Goal: Entertainment & Leisure: Consume media (video, audio)

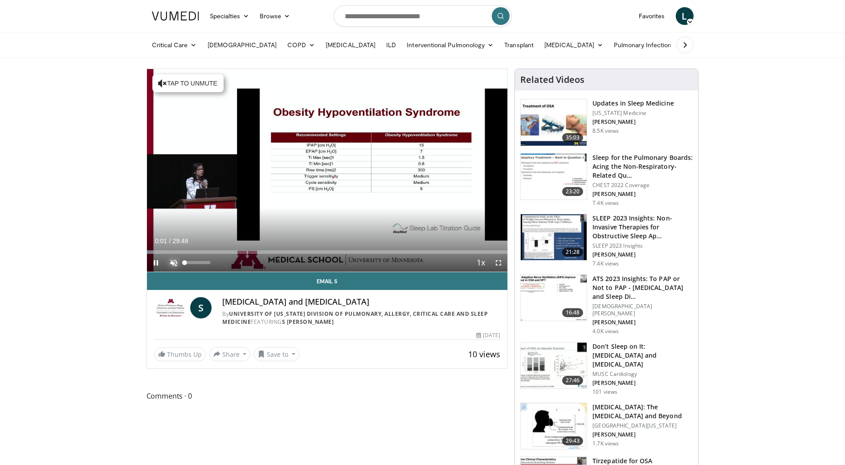
click at [172, 262] on span "Video Player" at bounding box center [174, 263] width 18 height 18
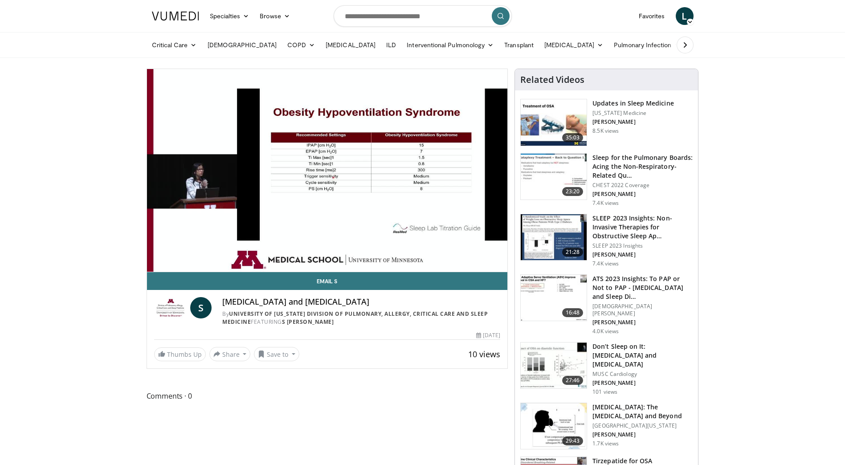
click at [172, 262] on div "10 seconds Tap to unmute" at bounding box center [327, 170] width 361 height 203
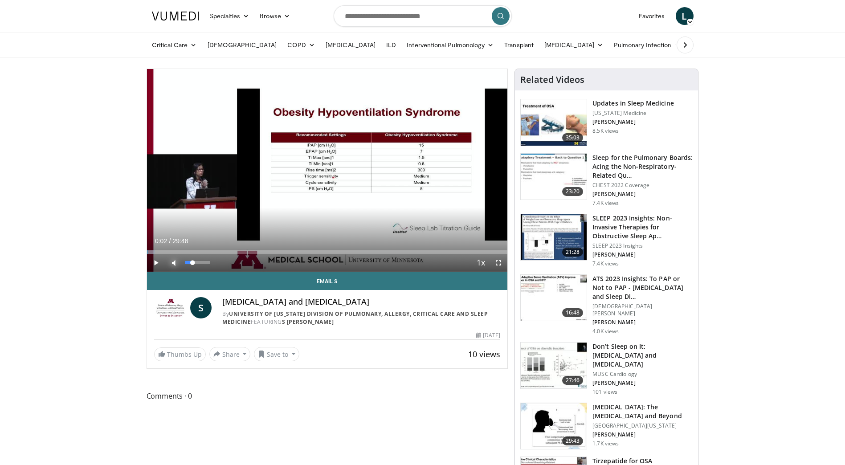
click at [172, 262] on span "Video Player" at bounding box center [174, 263] width 18 height 18
click at [174, 264] on span "Video Player" at bounding box center [174, 263] width 18 height 18
click at [191, 262] on div "Volume Level" at bounding box center [188, 262] width 7 height 3
click at [157, 260] on span "Video Player" at bounding box center [156, 263] width 18 height 18
click at [188, 263] on div "Volume Level" at bounding box center [187, 262] width 4 height 3
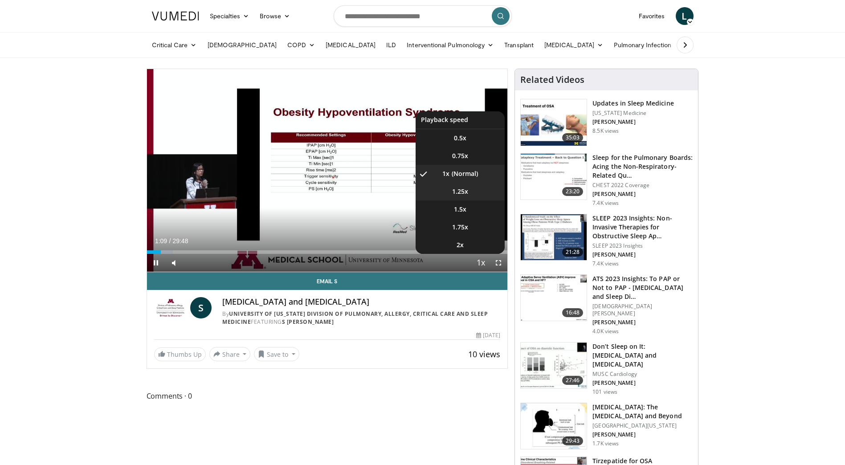
click at [471, 195] on li "1.25x" at bounding box center [459, 192] width 89 height 18
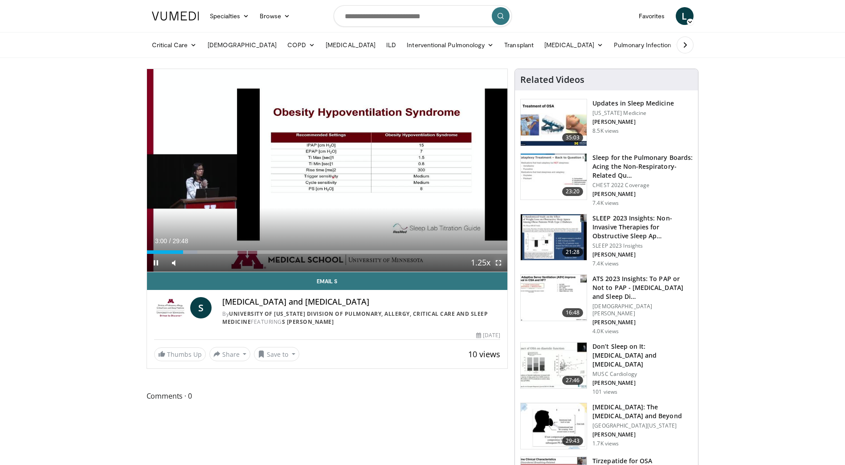
click at [500, 262] on span "Video Player" at bounding box center [498, 263] width 18 height 18
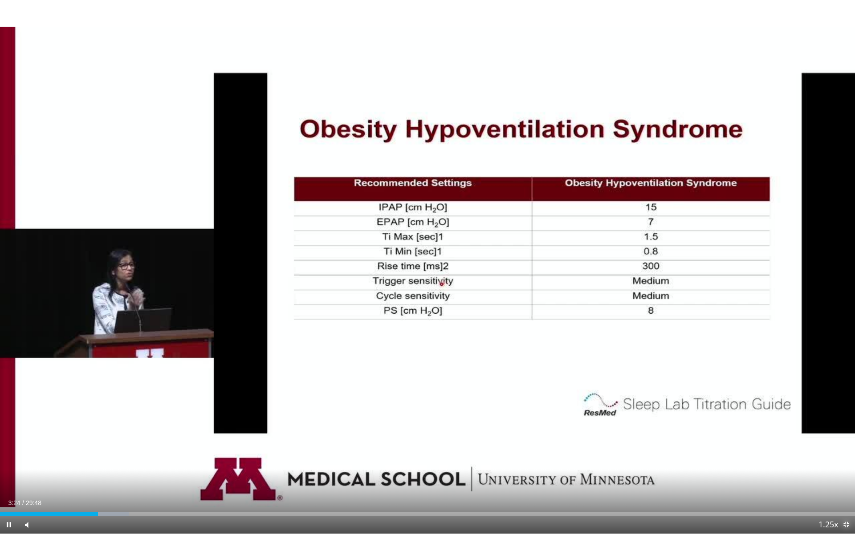
click at [844, 464] on span "Video Player" at bounding box center [846, 525] width 18 height 18
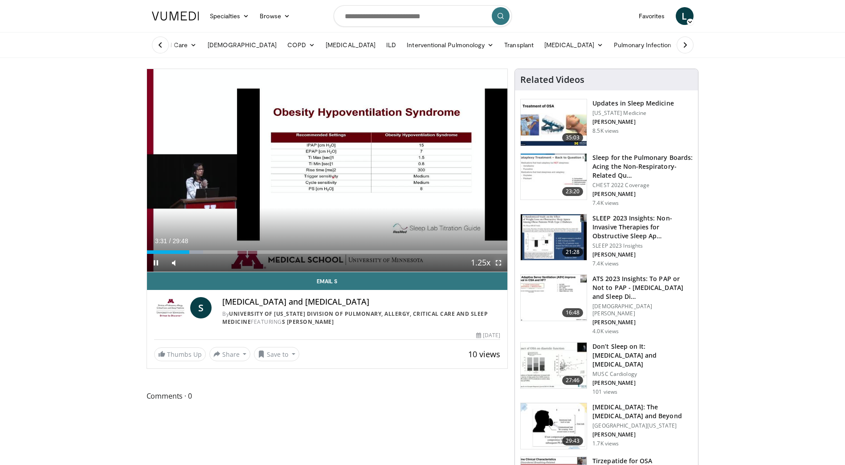
click at [498, 260] on span "Video Player" at bounding box center [498, 263] width 18 height 18
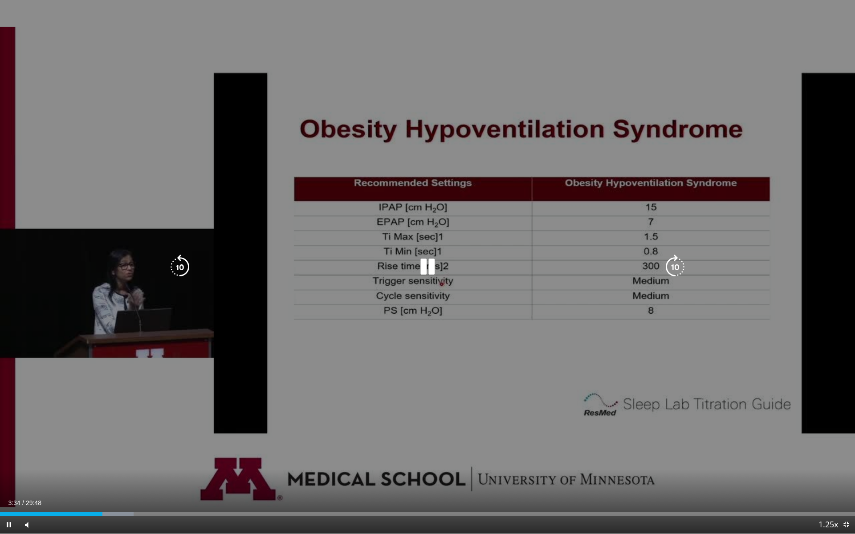
click at [429, 265] on icon "Video Player" at bounding box center [427, 267] width 25 height 25
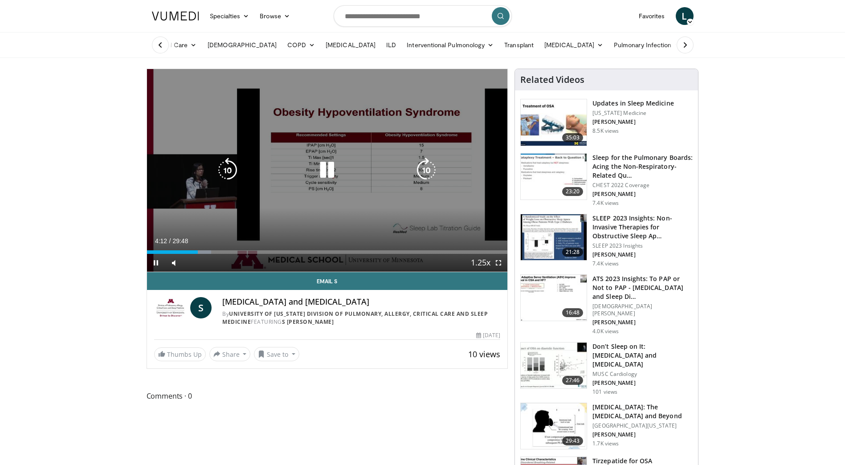
click at [331, 176] on icon "Video Player" at bounding box center [326, 170] width 25 height 25
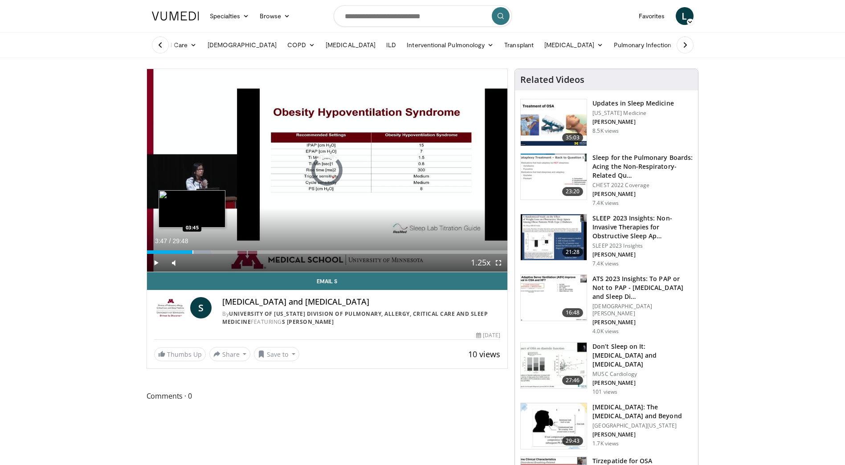
click at [191, 253] on div "Loaded : 17.87% 03:47 03:45" at bounding box center [327, 252] width 361 height 4
click at [498, 265] on span "Video Player" at bounding box center [498, 263] width 18 height 18
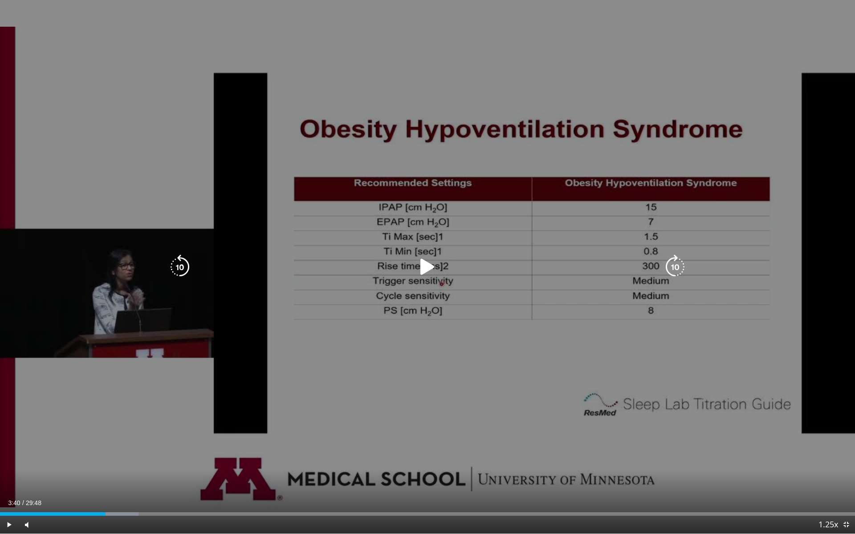
click at [428, 270] on icon "Video Player" at bounding box center [427, 267] width 25 height 25
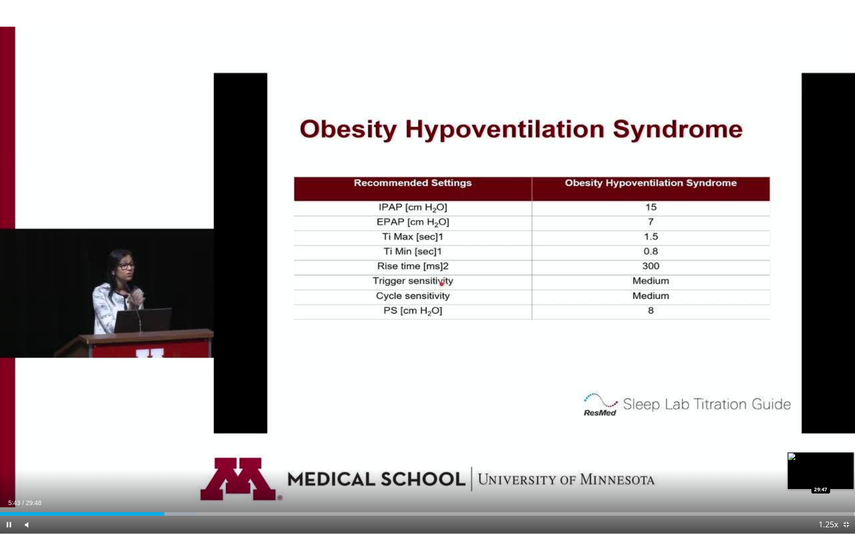
click at [160, 464] on div "Current Time 5:43 / Duration 29:48 Pause Skip Backward Skip Forward Mute 18% Lo…" at bounding box center [427, 525] width 855 height 18
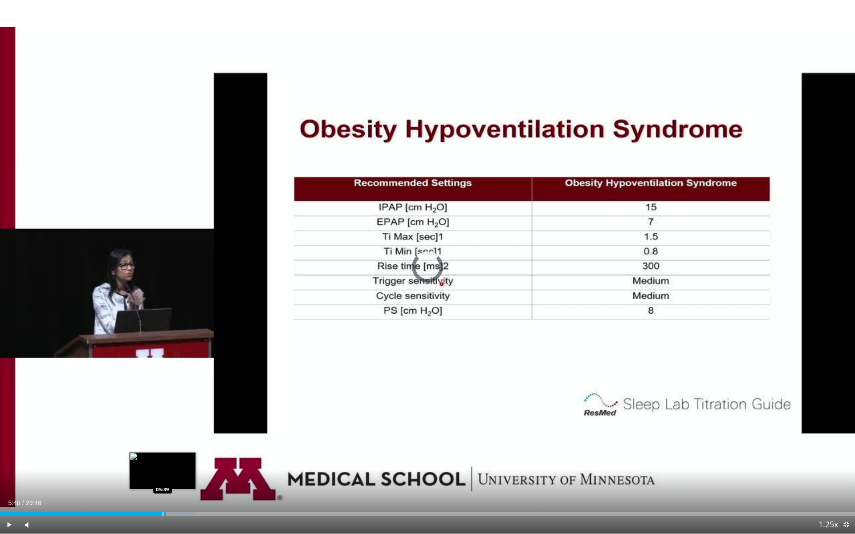
click at [163, 464] on div "Progress Bar" at bounding box center [163, 515] width 1 height 4
click at [160, 464] on div "Loaded : 22.89% 05:41 05:34" at bounding box center [427, 512] width 855 height 8
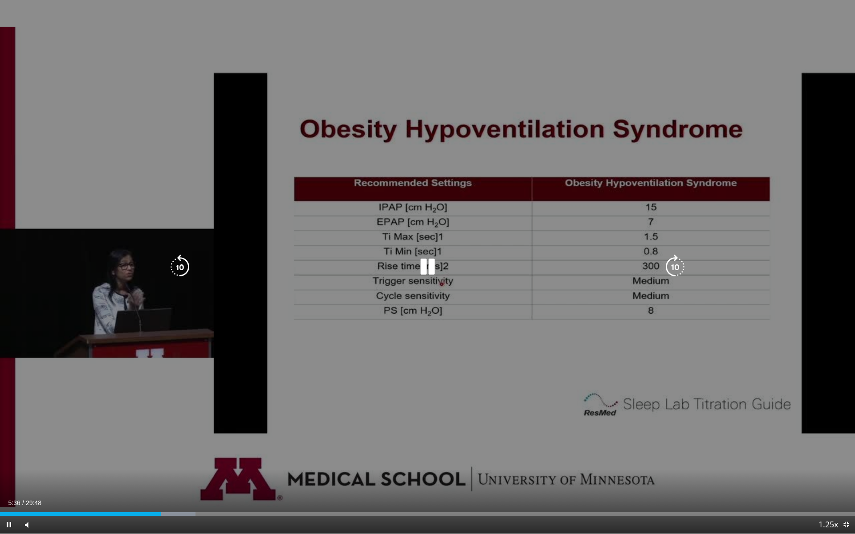
click at [423, 268] on icon "Video Player" at bounding box center [427, 267] width 25 height 25
click at [426, 270] on icon "Video Player" at bounding box center [427, 267] width 25 height 25
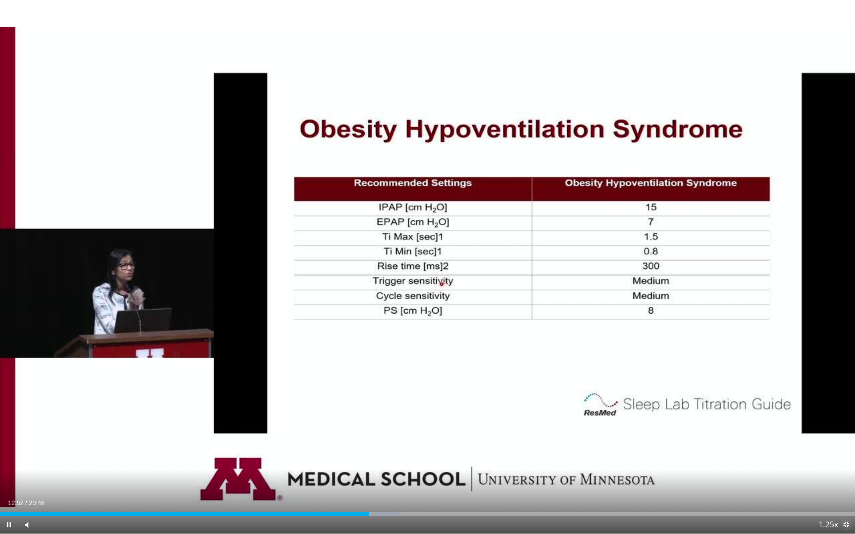
click at [844, 464] on span "Video Player" at bounding box center [846, 525] width 18 height 18
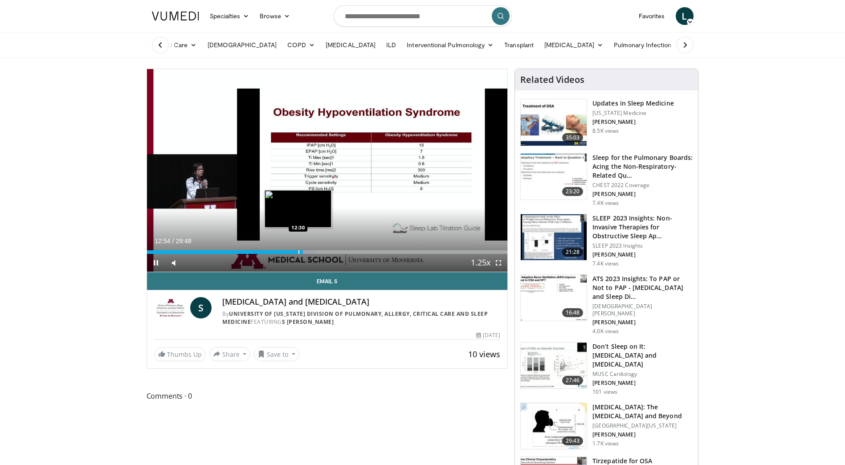
click at [298, 252] on div "Progress Bar" at bounding box center [298, 252] width 1 height 4
click at [292, 252] on div "Progress Bar" at bounding box center [292, 252] width 1 height 4
click at [288, 252] on div "Progress Bar" at bounding box center [288, 252] width 1 height 4
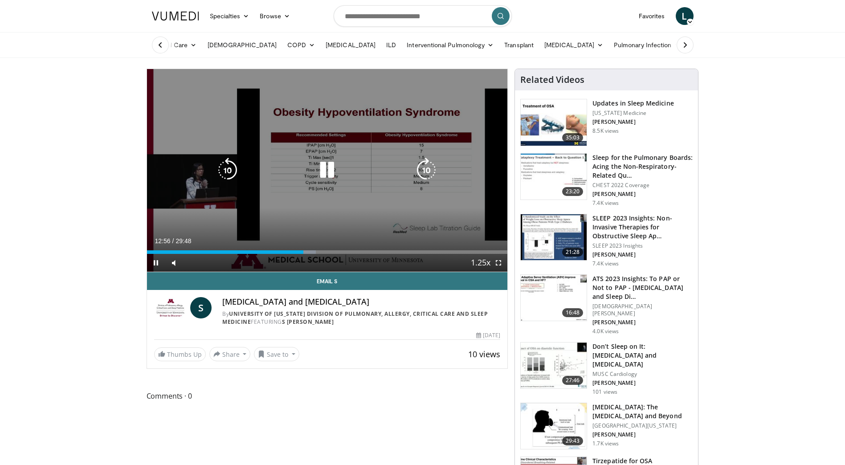
click at [324, 172] on icon "Video Player" at bounding box center [326, 170] width 25 height 25
click at [325, 169] on icon "Video Player" at bounding box center [326, 170] width 25 height 25
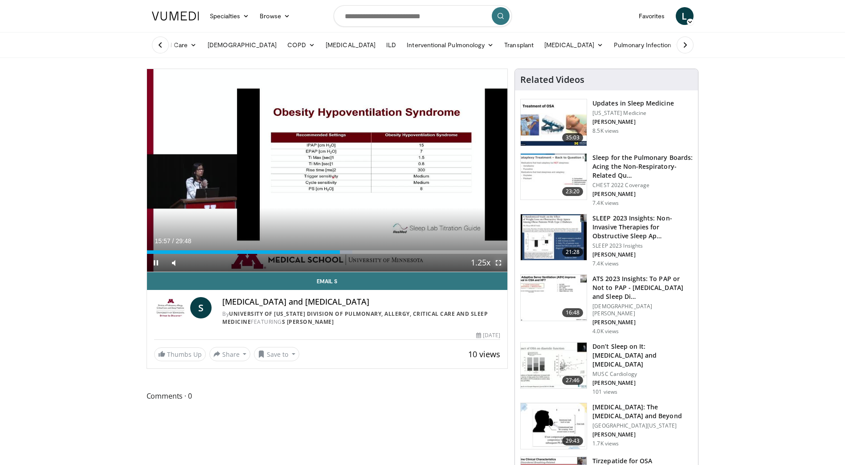
click at [501, 262] on span "Video Player" at bounding box center [498, 263] width 18 height 18
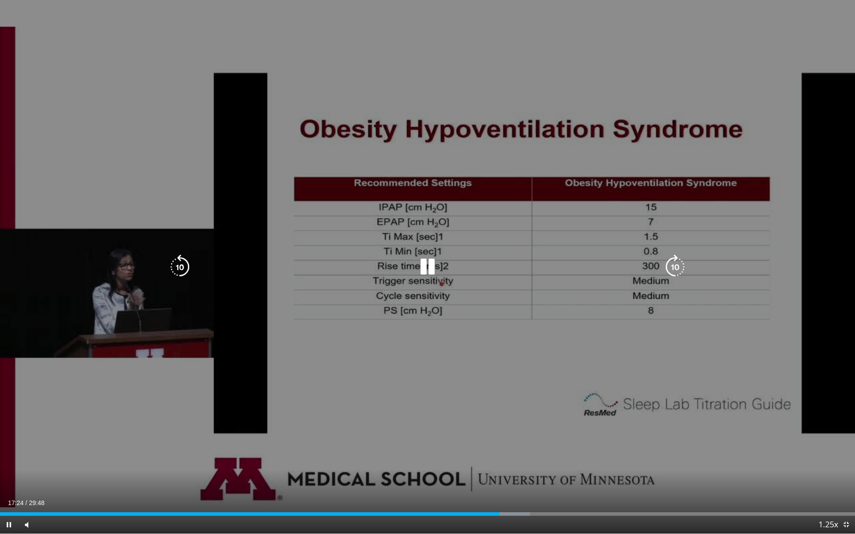
click at [436, 267] on icon "Video Player" at bounding box center [427, 267] width 25 height 25
click at [418, 271] on icon "Video Player" at bounding box center [427, 267] width 25 height 25
click at [435, 258] on icon "Video Player" at bounding box center [427, 267] width 25 height 25
click at [429, 264] on icon "Video Player" at bounding box center [427, 267] width 25 height 25
drag, startPoint x: 129, startPoint y: 89, endPoint x: 134, endPoint y: 94, distance: 7.2
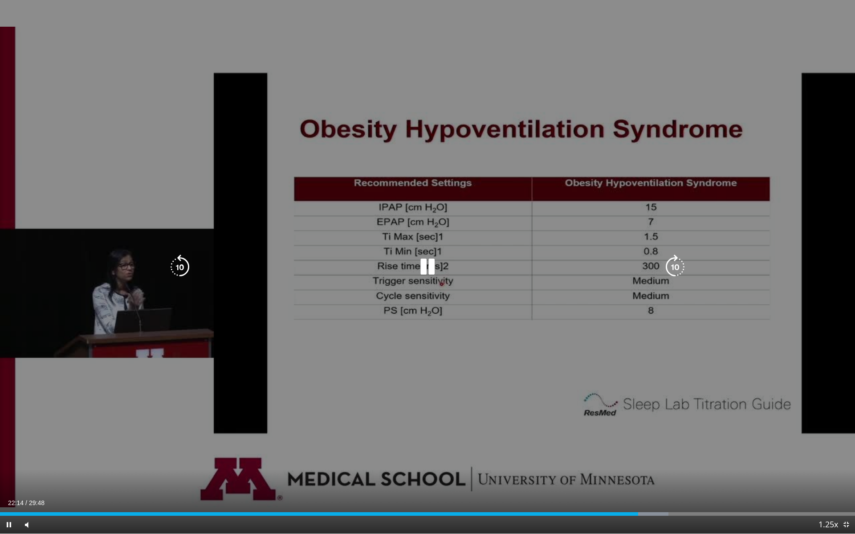
click at [130, 89] on div "10 seconds Tap to unmute" at bounding box center [427, 267] width 855 height 534
